Goal: Contribute content

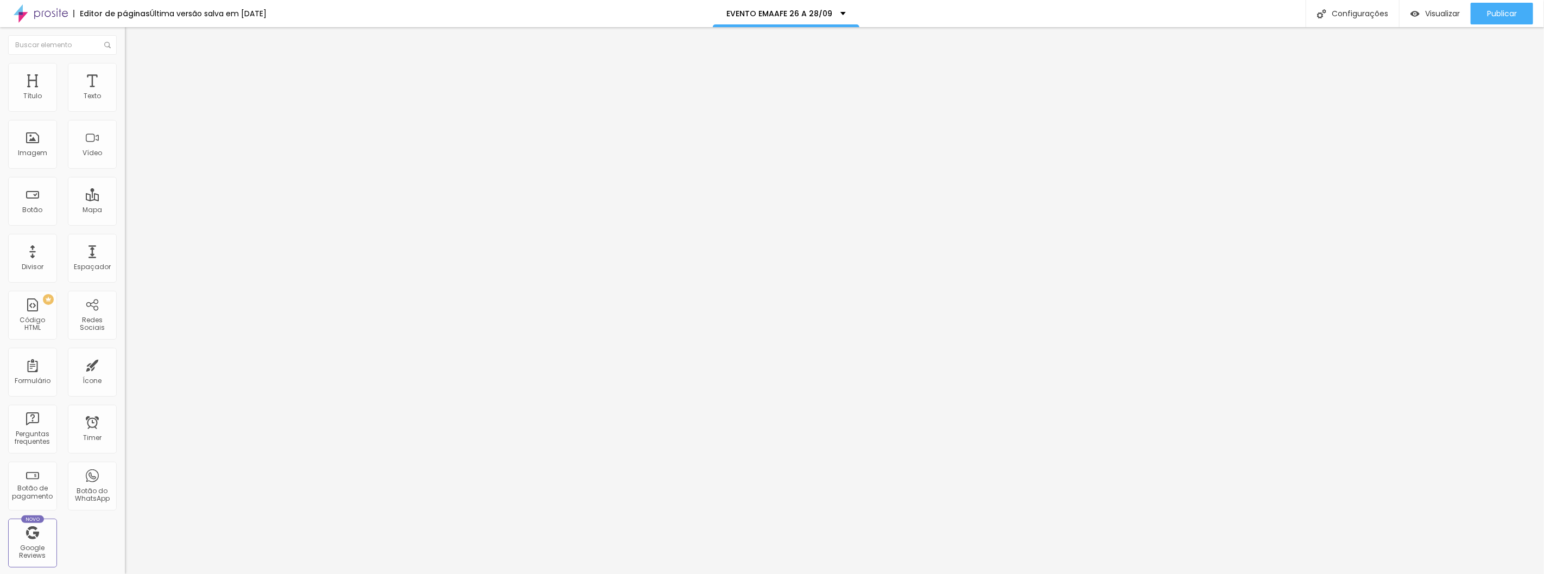
type input "44"
type input "43"
type input "42"
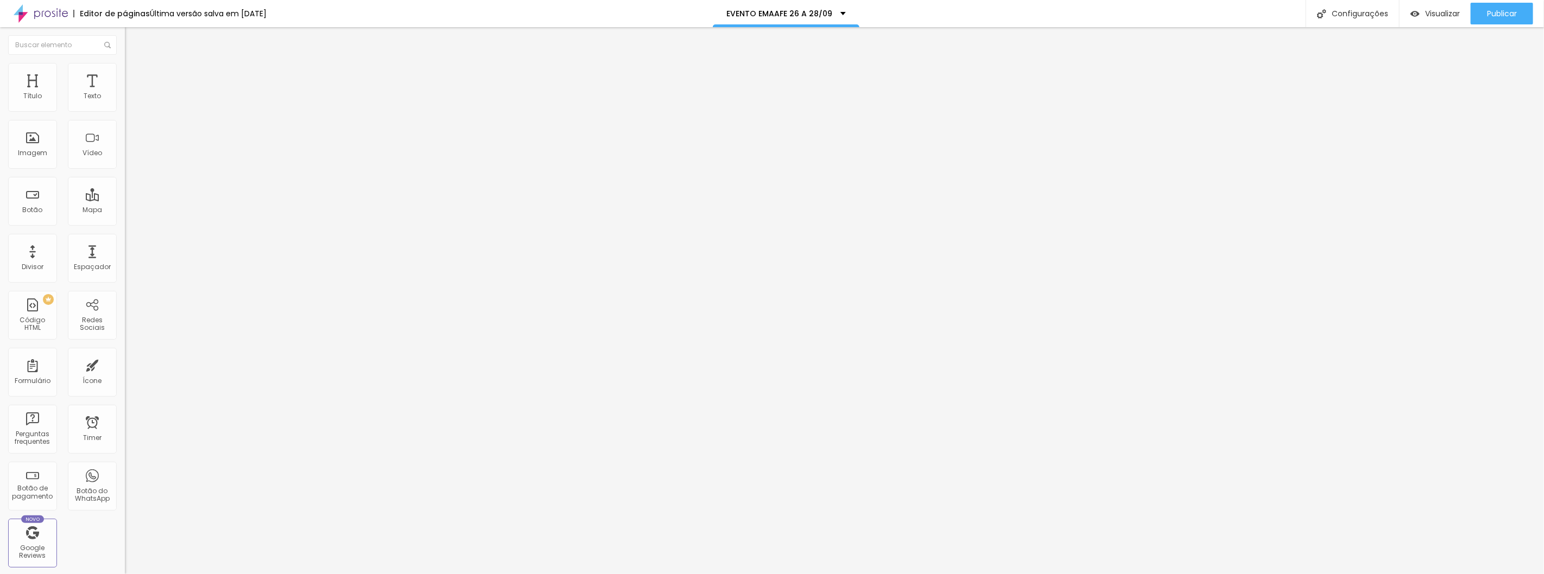
type input "42"
type input "33"
type input "31"
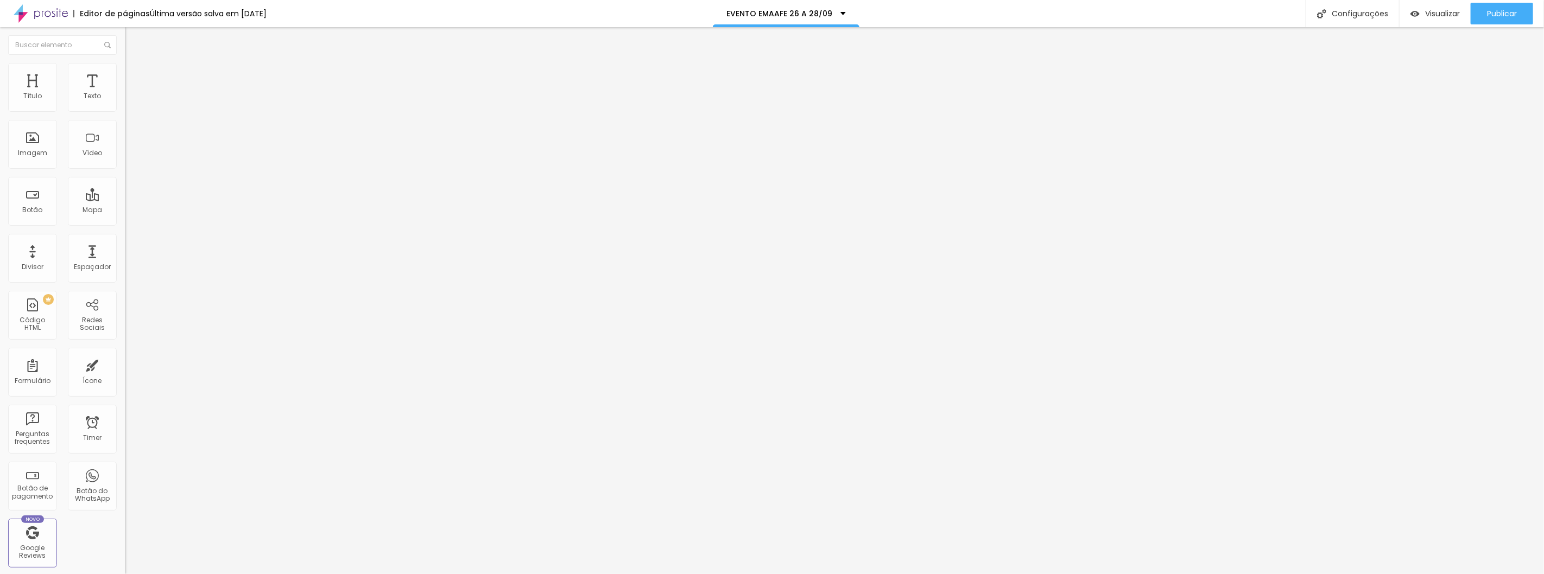
type input "30"
type input "29"
type input "28"
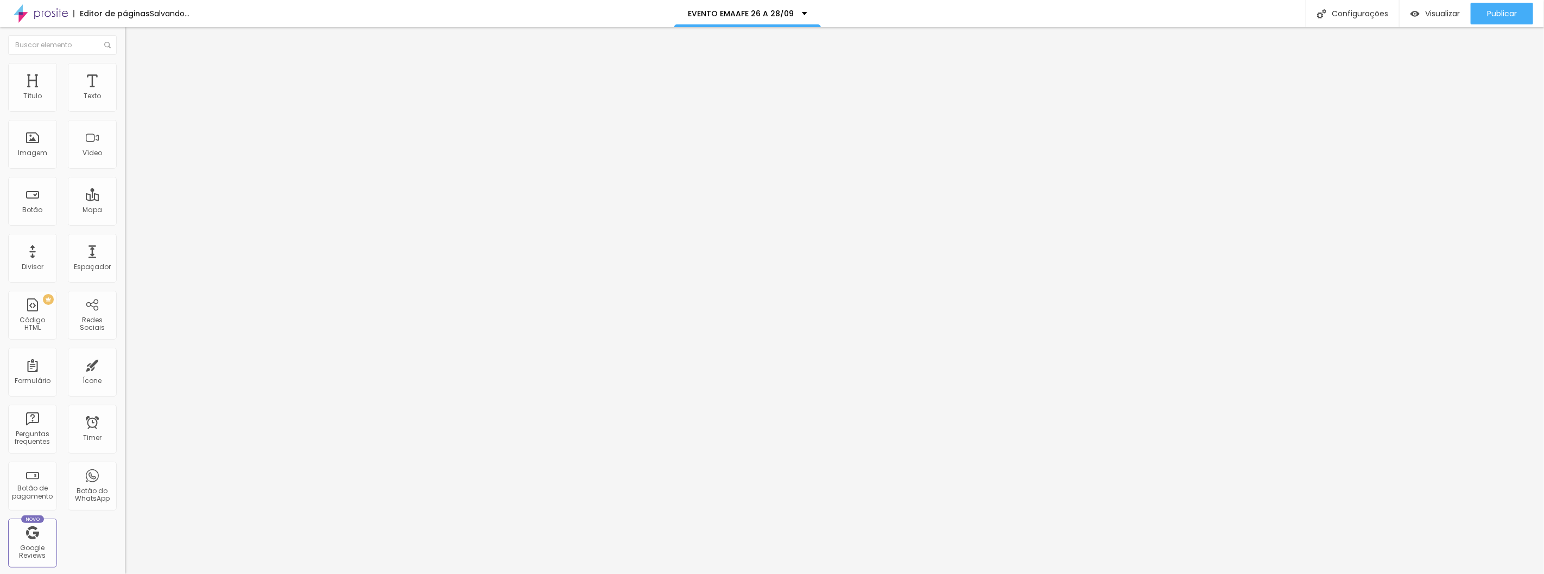
type input "28"
type input "27"
type input "17"
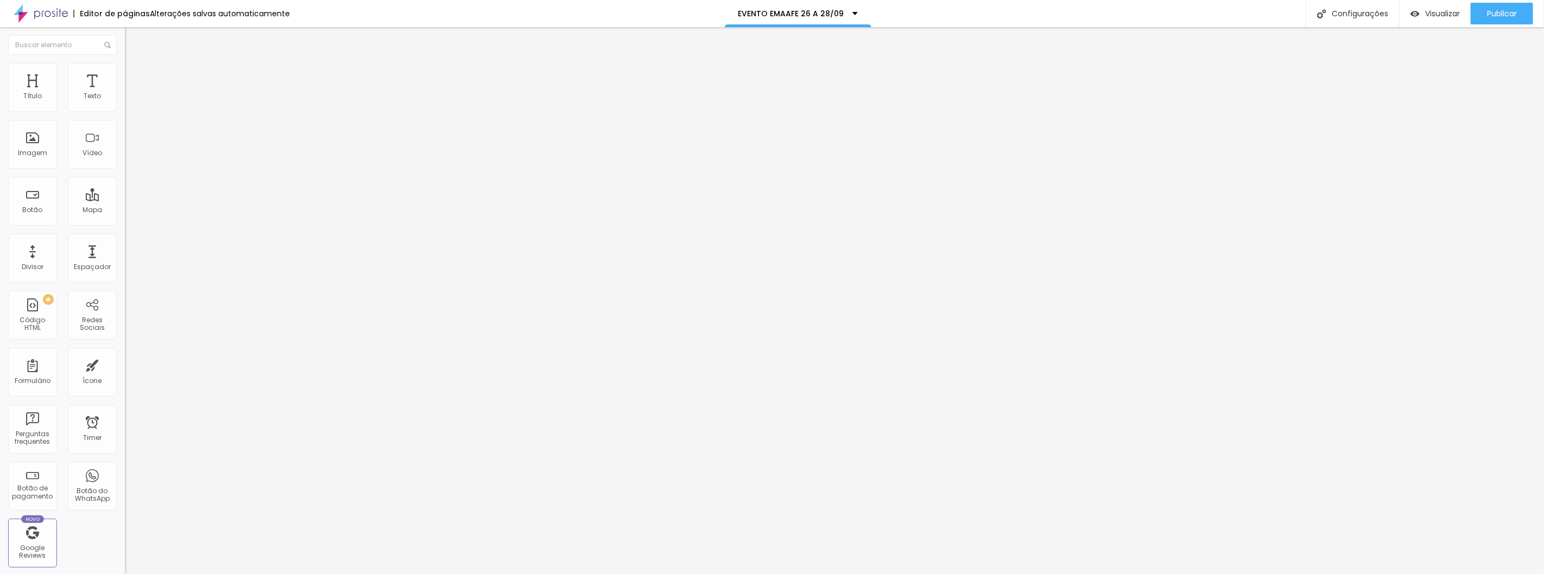
drag, startPoint x: 51, startPoint y: 230, endPoint x: 28, endPoint y: 226, distance: 23.7
type input "17"
click at [125, 256] on input "range" at bounding box center [160, 260] width 70 height 9
click at [125, 74] on img at bounding box center [130, 79] width 10 height 10
click at [1500, 9] on span "Publicar" at bounding box center [1502, 13] width 30 height 9
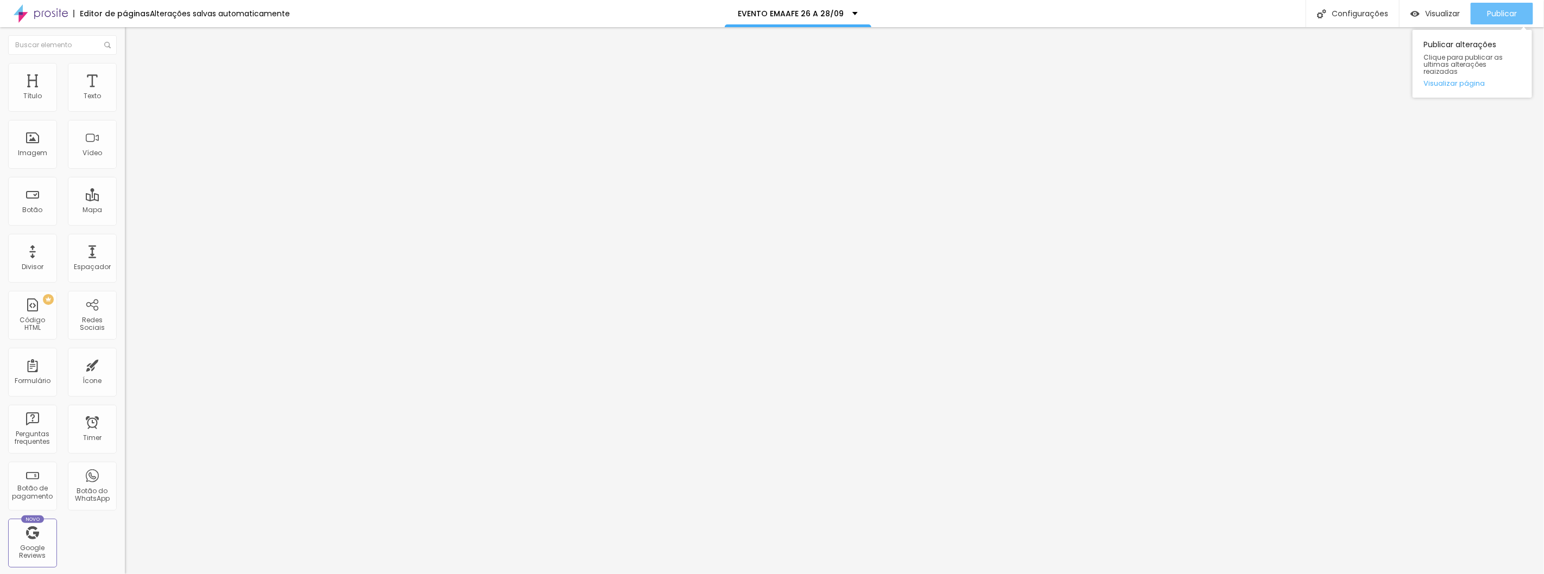
click at [1495, 10] on span "Publicar" at bounding box center [1502, 13] width 30 height 9
click at [844, 11] on div "EVENTO EMAAFE 26 A 28/09" at bounding box center [797, 14] width 119 height 8
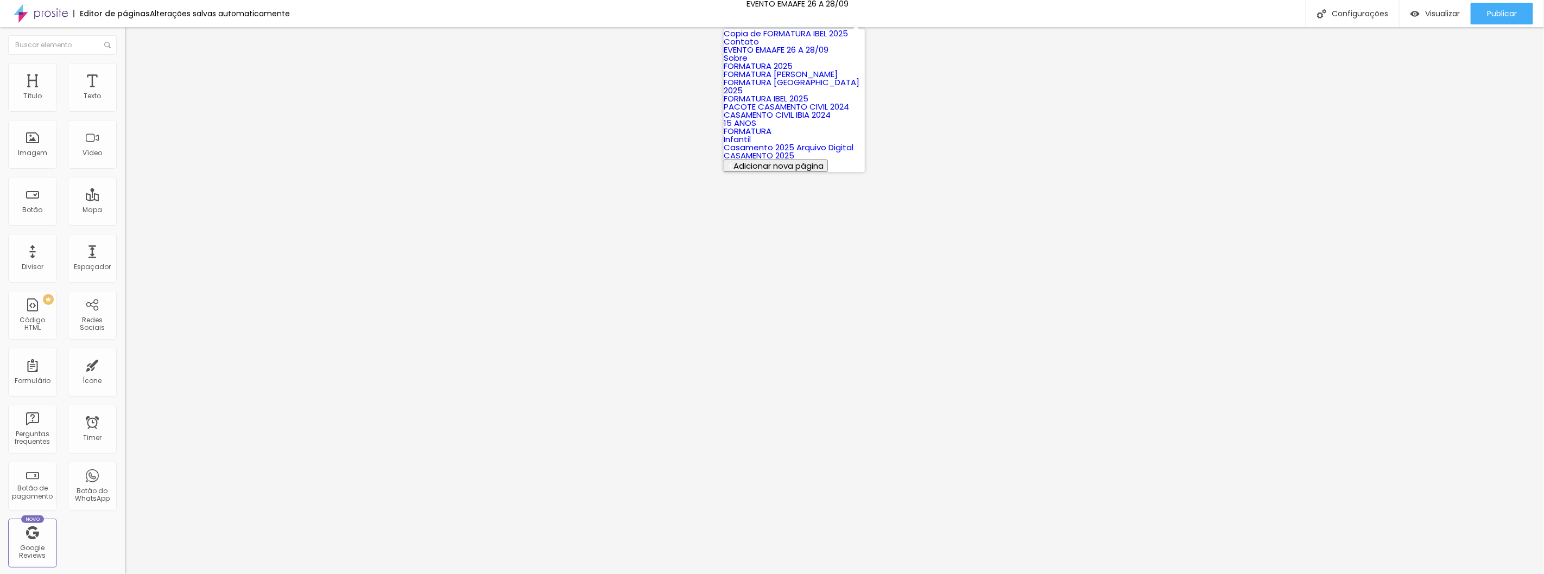
click at [759, 47] on link "Contato" at bounding box center [741, 41] width 35 height 11
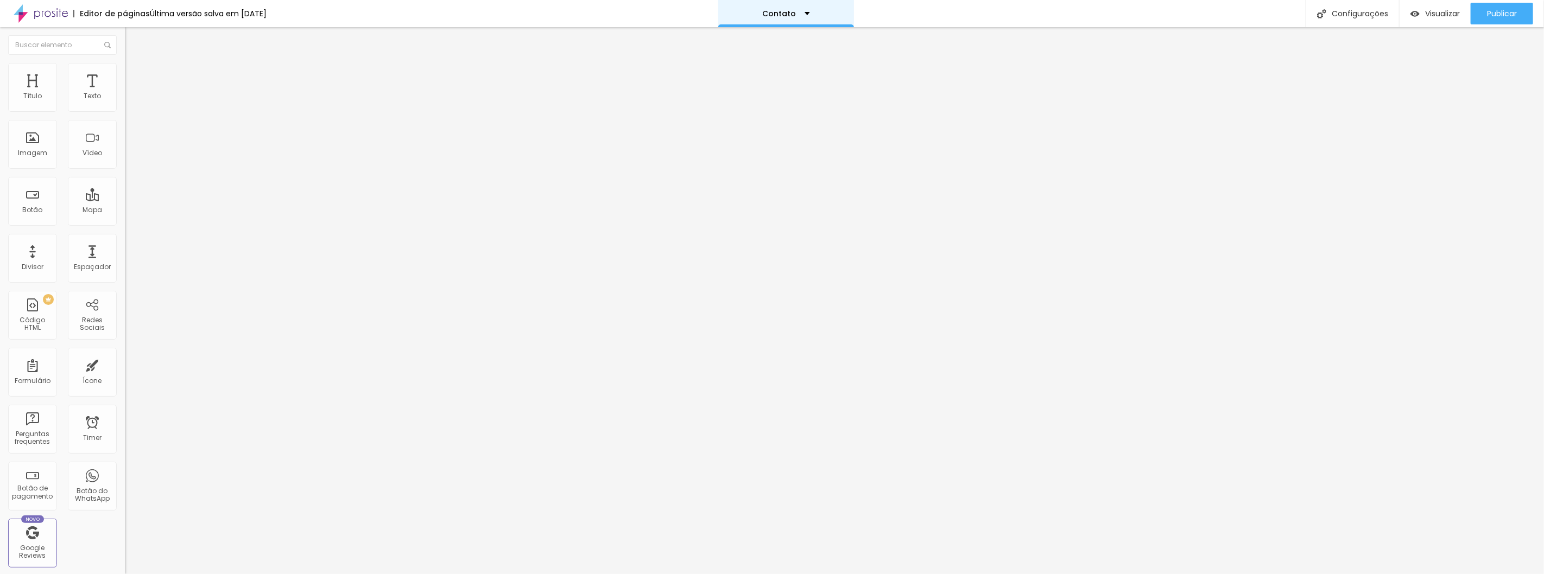
click at [808, 7] on div "Contato" at bounding box center [786, 13] width 136 height 27
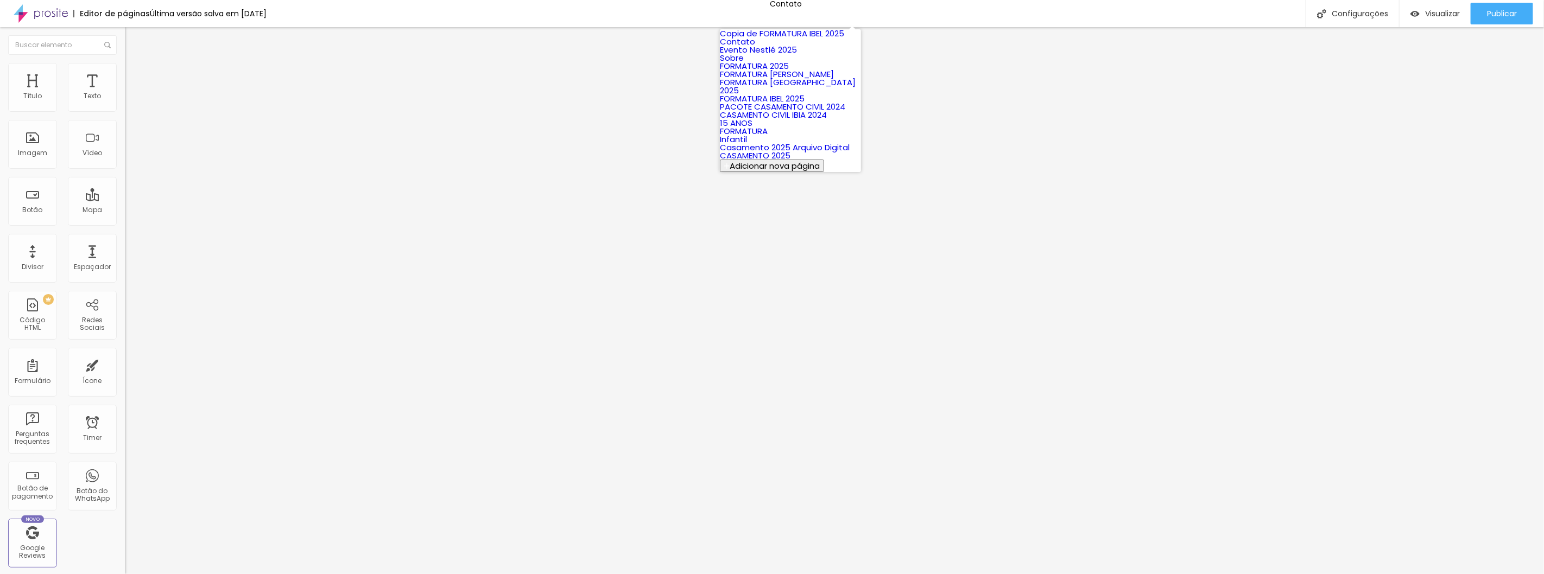
click at [797, 55] on link "Evento Nestlé 2025" at bounding box center [758, 49] width 77 height 11
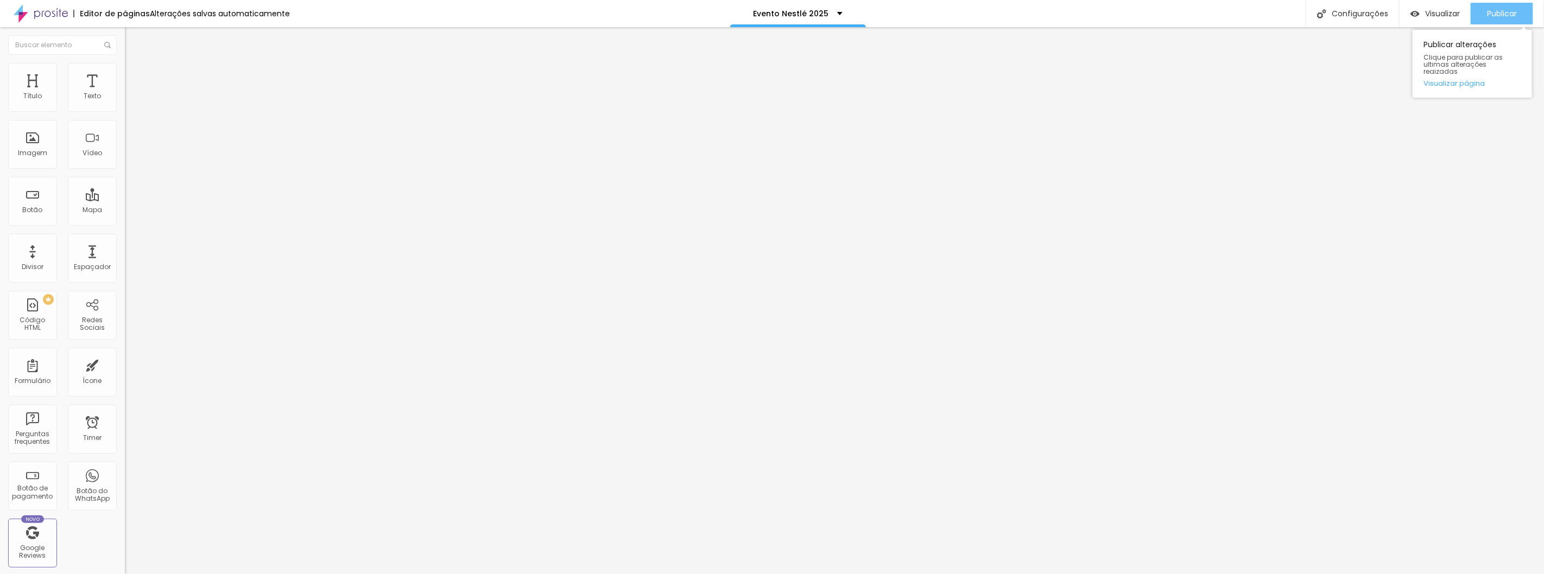
click at [1495, 6] on div "Publicar" at bounding box center [1502, 14] width 30 height 22
